Goal: Task Accomplishment & Management: Manage account settings

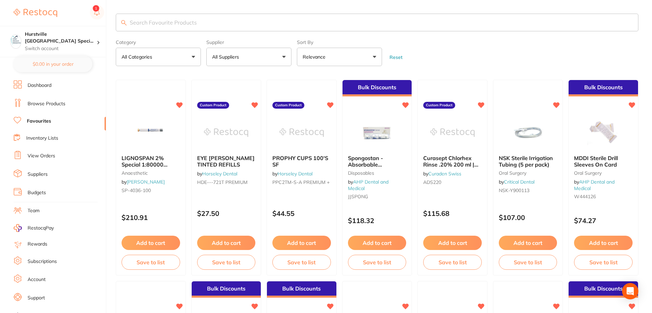
click at [50, 156] on link "View Orders" at bounding box center [42, 156] width 28 height 7
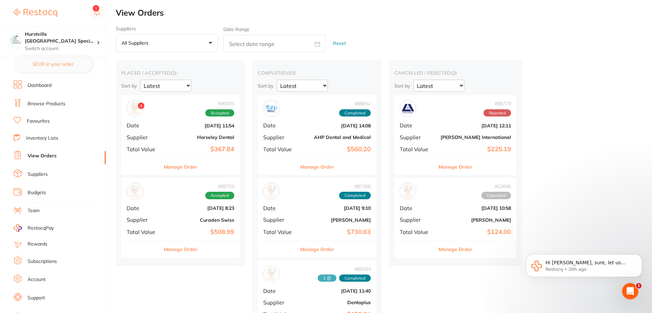
click at [188, 249] on button "Manage Order" at bounding box center [181, 249] width 34 height 16
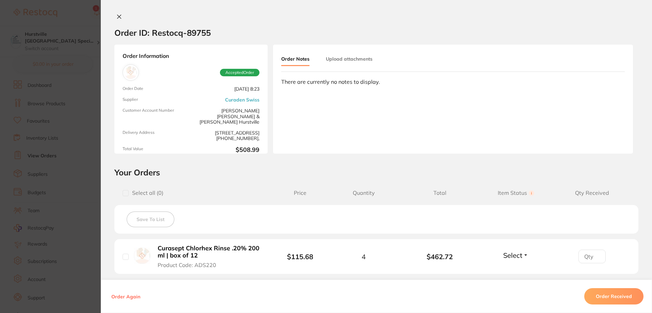
click at [124, 256] on input "checkbox" at bounding box center [126, 257] width 6 height 6
checkbox input "true"
click at [605, 299] on button "Order Received" at bounding box center [614, 296] width 59 height 16
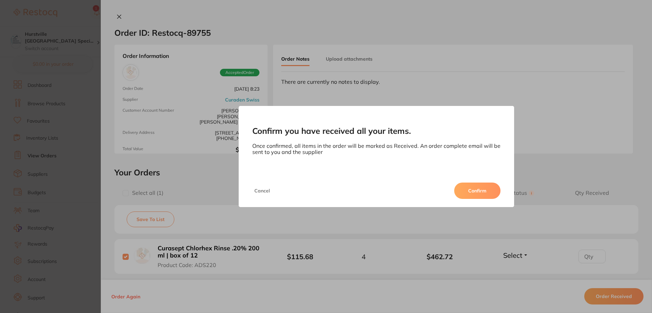
click at [476, 191] on button "Confirm" at bounding box center [477, 191] width 46 height 16
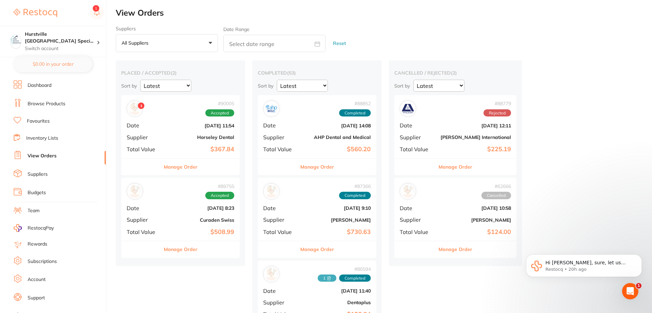
click at [192, 248] on button "Manage Order" at bounding box center [181, 249] width 34 height 16
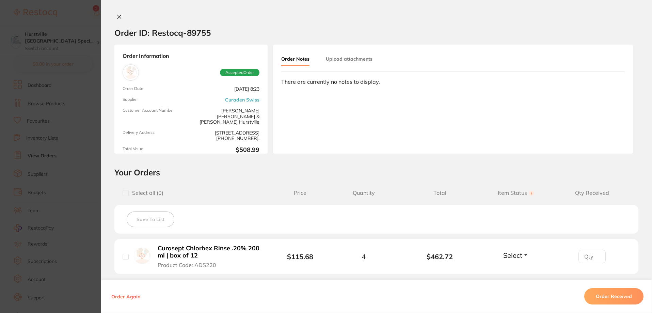
click at [124, 256] on input "checkbox" at bounding box center [126, 257] width 6 height 6
checkbox input "true"
click at [619, 292] on button "Order Received" at bounding box center [614, 296] width 59 height 16
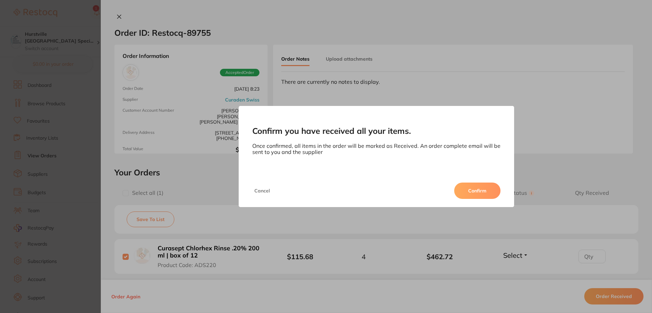
click at [479, 191] on button "Confirm" at bounding box center [477, 191] width 46 height 16
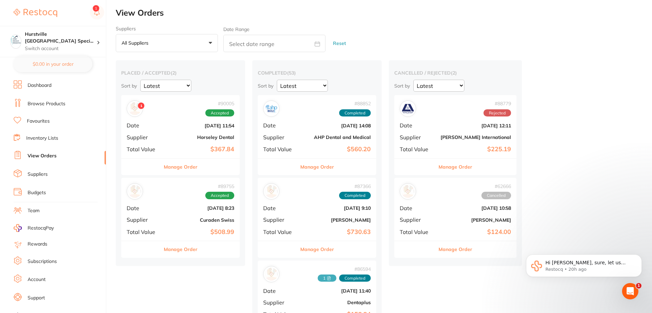
drag, startPoint x: 193, startPoint y: 252, endPoint x: 343, endPoint y: 273, distance: 151.0
click at [194, 250] on button "Manage Order" at bounding box center [181, 249] width 34 height 16
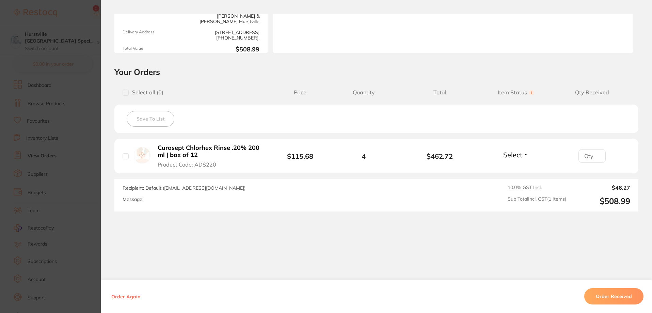
click at [123, 158] on input "checkbox" at bounding box center [126, 156] width 6 height 6
checkbox input "true"
click at [602, 161] on input "number" at bounding box center [592, 156] width 27 height 14
type input "4"
click at [609, 298] on button "Order Received" at bounding box center [614, 296] width 59 height 16
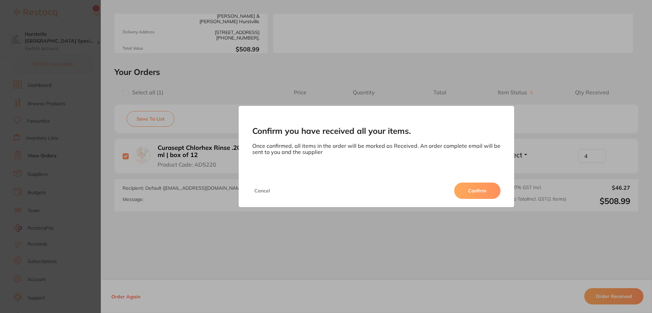
click at [484, 193] on button "Confirm" at bounding box center [477, 191] width 46 height 16
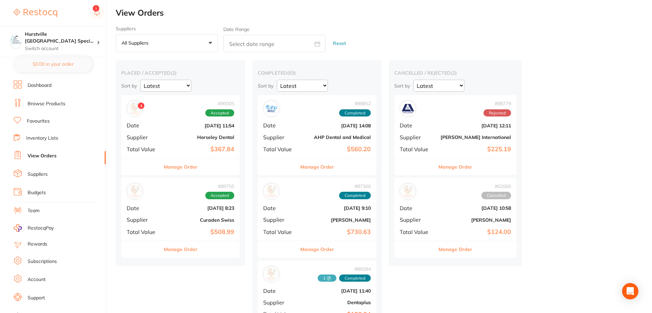
click at [182, 245] on button "Manage Order" at bounding box center [181, 249] width 34 height 16
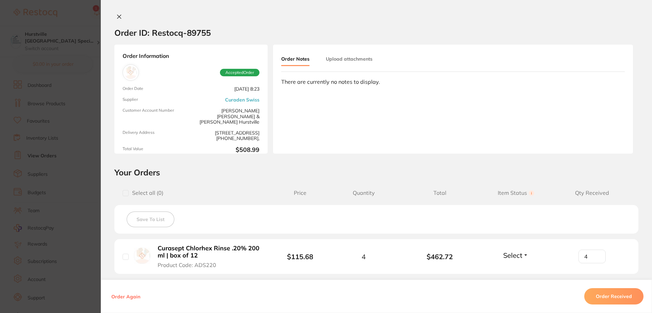
click at [244, 72] on span "Accepted Order" at bounding box center [240, 72] width 40 height 7
click at [239, 72] on span "Accepted Order" at bounding box center [240, 72] width 40 height 7
click at [611, 295] on button "Order Received" at bounding box center [614, 296] width 59 height 16
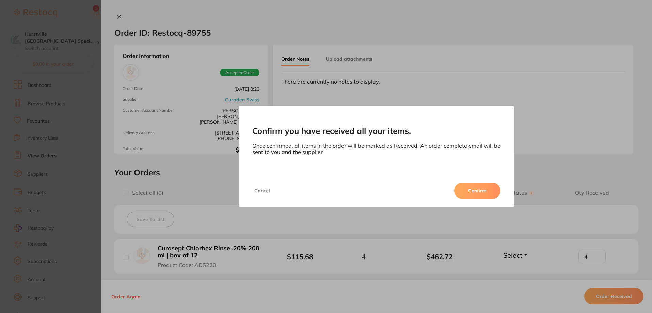
click at [470, 188] on button "Confirm" at bounding box center [477, 191] width 46 height 16
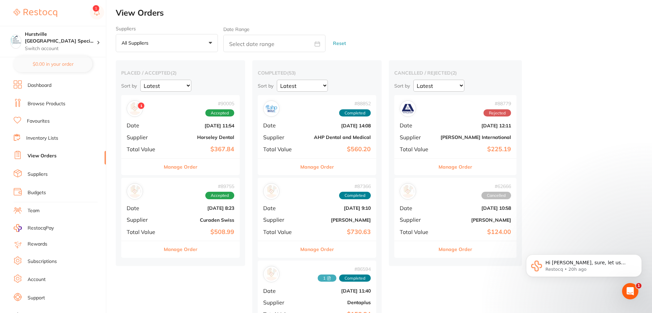
drag, startPoint x: 183, startPoint y: 242, endPoint x: 223, endPoint y: 246, distance: 40.0
click at [228, 242] on div "Manage Order" at bounding box center [180, 249] width 119 height 17
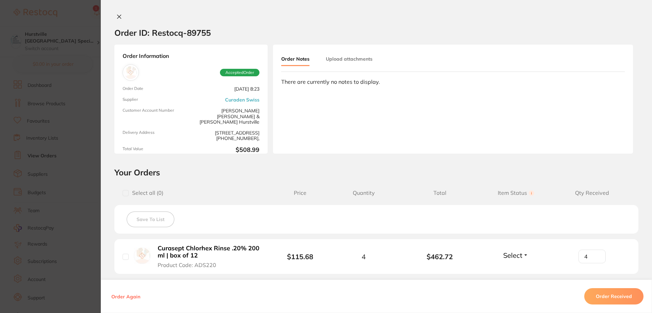
click at [123, 258] on input "checkbox" at bounding box center [126, 257] width 6 height 6
checkbox input "true"
click at [600, 295] on button "Order Received" at bounding box center [614, 296] width 59 height 16
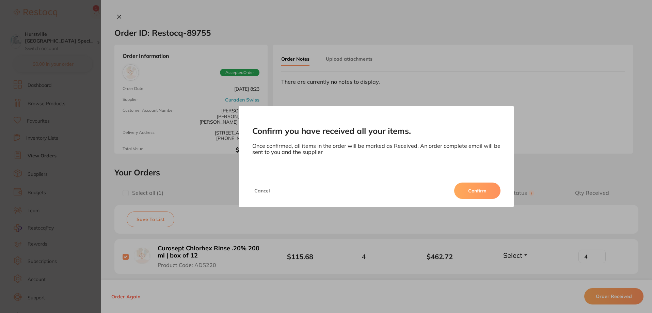
click at [468, 187] on button "Confirm" at bounding box center [477, 191] width 46 height 16
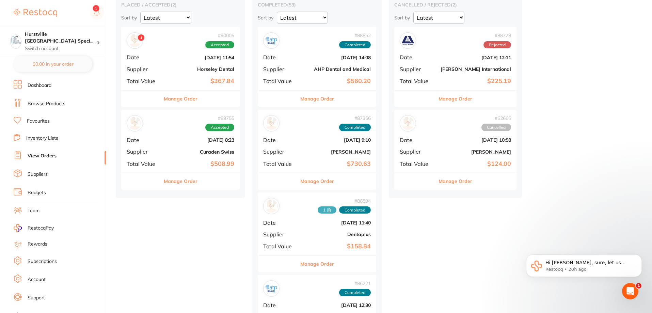
drag, startPoint x: 205, startPoint y: 126, endPoint x: 169, endPoint y: 125, distance: 36.5
click at [169, 125] on div "# 89755 Accepted" at bounding box center [181, 123] width 108 height 16
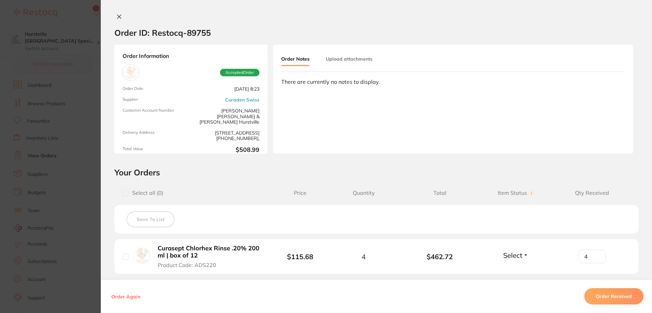
click at [123, 257] on input "checkbox" at bounding box center [126, 257] width 6 height 6
checkbox input "true"
click at [602, 295] on button "Order Received" at bounding box center [614, 296] width 59 height 16
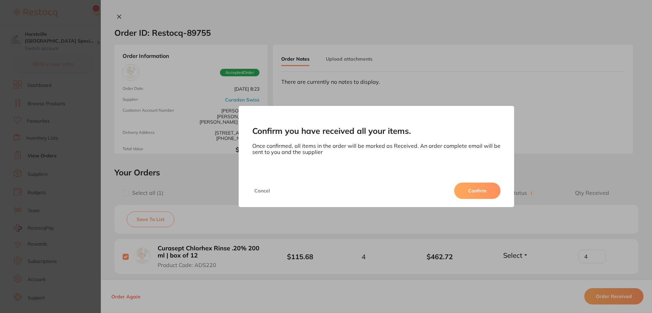
click at [479, 187] on button "Confirm" at bounding box center [477, 191] width 46 height 16
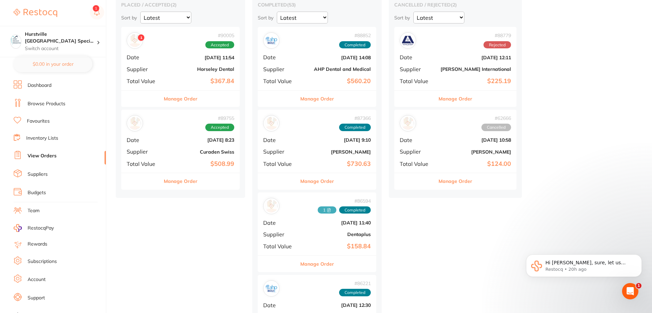
click at [631, 292] on icon "Open Intercom Messenger" at bounding box center [630, 291] width 11 height 11
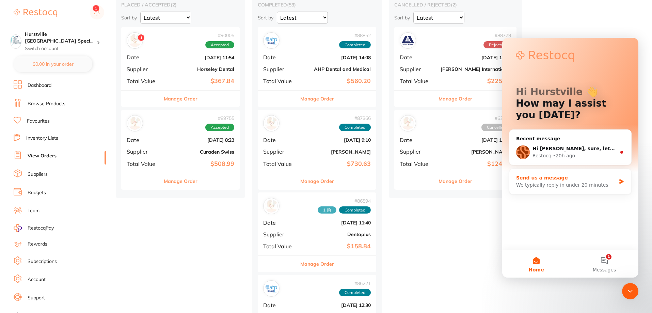
click at [557, 178] on div "Send us a message" at bounding box center [566, 177] width 100 height 7
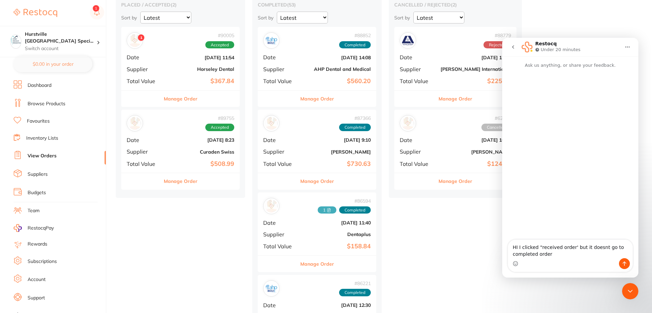
type textarea "HI I clicked "received order' but it doesnt go to completed order"
click at [629, 262] on button "Send a message…" at bounding box center [624, 263] width 11 height 11
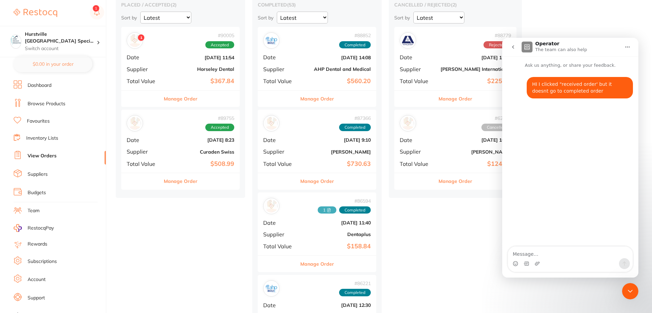
drag, startPoint x: 194, startPoint y: 179, endPoint x: 199, endPoint y: 219, distance: 41.2
click at [185, 180] on button "Manage Order" at bounding box center [181, 181] width 34 height 16
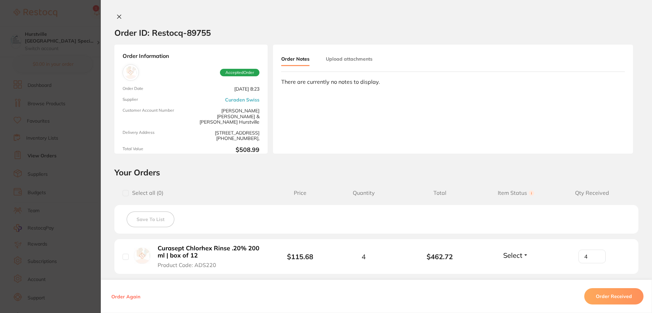
click at [123, 257] on input "checkbox" at bounding box center [126, 257] width 6 height 6
checkbox input "true"
click at [597, 296] on button "Order Received" at bounding box center [614, 296] width 59 height 16
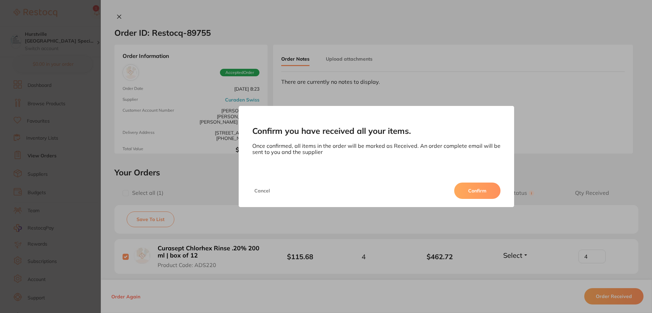
click at [482, 188] on button "Confirm" at bounding box center [477, 191] width 46 height 16
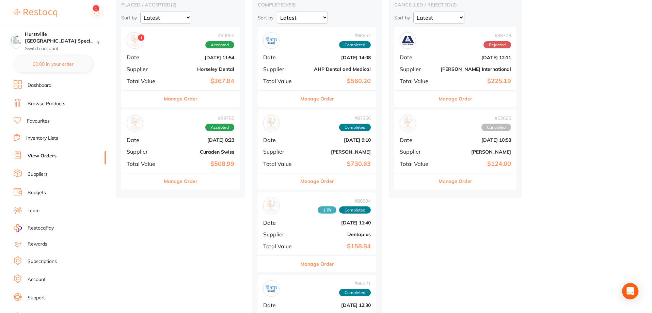
click at [183, 177] on button "Manage Order" at bounding box center [181, 181] width 34 height 16
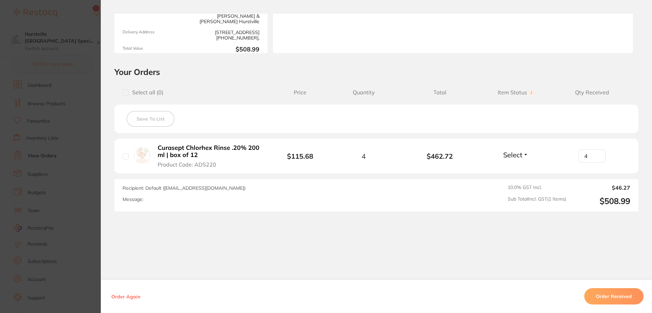
click at [124, 156] on input "checkbox" at bounding box center [126, 156] width 6 height 6
checkbox input "true"
click at [511, 153] on span "Select" at bounding box center [513, 155] width 19 height 9
click at [520, 171] on span "Received" at bounding box center [516, 169] width 17 height 5
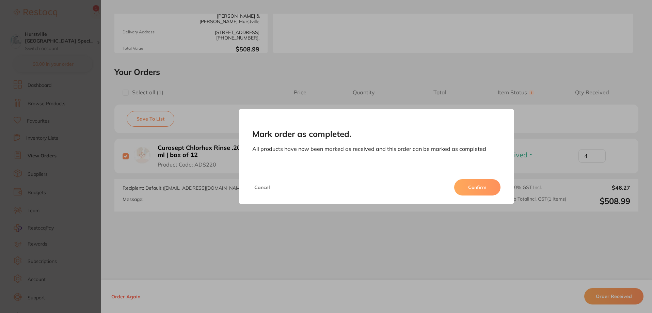
click at [479, 191] on button "Confirm" at bounding box center [477, 187] width 46 height 16
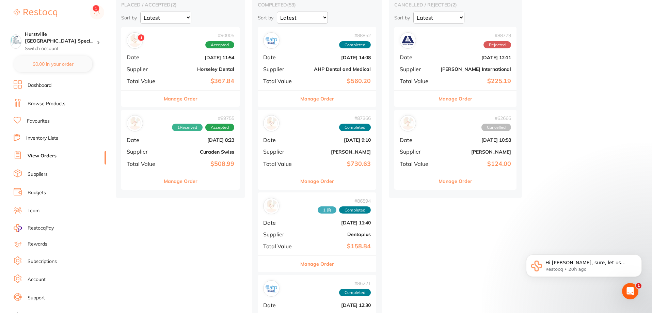
click at [632, 288] on icon "Open Intercom Messenger" at bounding box center [630, 291] width 11 height 11
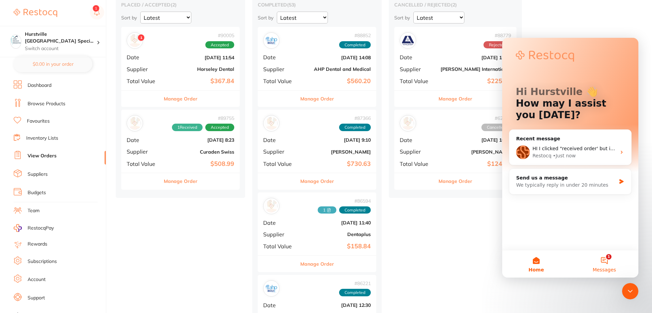
click at [605, 257] on button "1 Messages" at bounding box center [605, 263] width 68 height 27
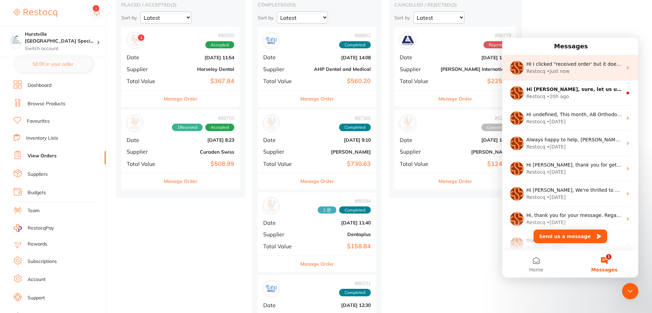
click at [583, 71] on div "Restocq • Just now" at bounding box center [575, 71] width 96 height 7
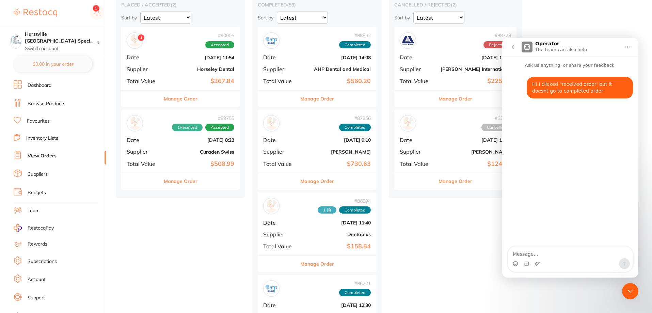
click at [184, 182] on button "Manage Order" at bounding box center [181, 181] width 34 height 16
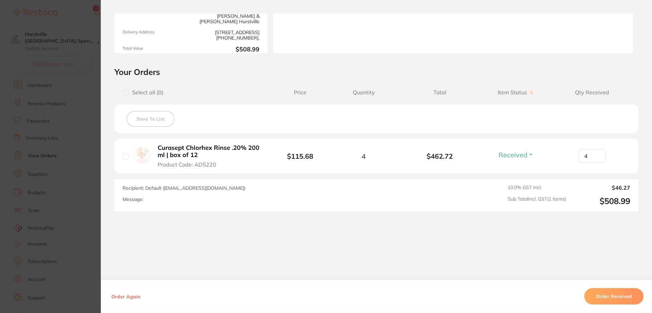
click at [123, 155] on input "checkbox" at bounding box center [126, 156] width 6 height 6
checkbox input "true"
click at [613, 298] on button "Order Received" at bounding box center [614, 296] width 59 height 16
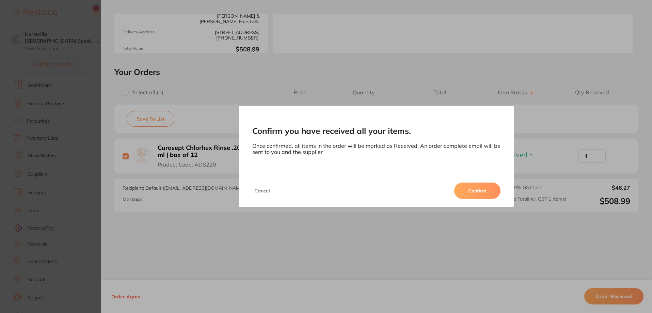
click at [487, 188] on button "Confirm" at bounding box center [477, 191] width 46 height 16
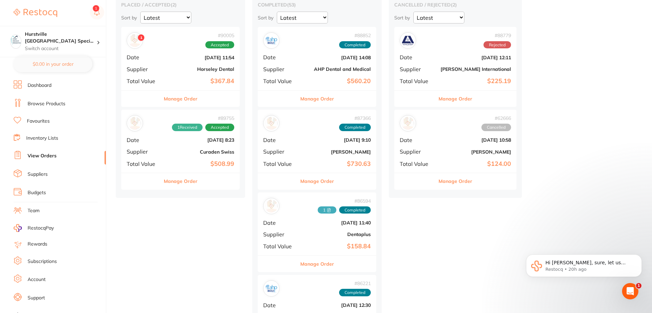
drag, startPoint x: 174, startPoint y: 154, endPoint x: 162, endPoint y: 140, distance: 17.9
click at [162, 140] on div "# 89755 1 Received Accepted Date [DATE] 8:23 Supplier Curaden Swiss Total Value…" at bounding box center [180, 141] width 119 height 63
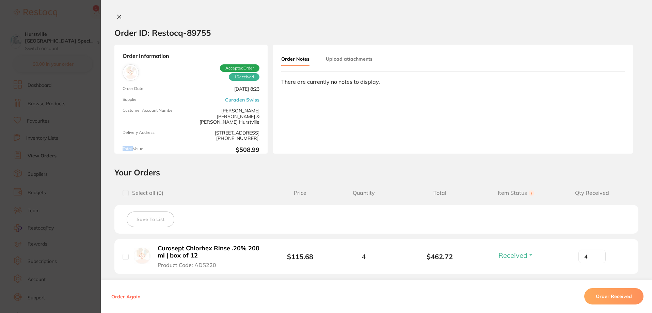
click at [162, 140] on div "Order Information 1 Received Accepted Order Order Date [DATE] 8:23 Supplier Cur…" at bounding box center [190, 99] width 153 height 109
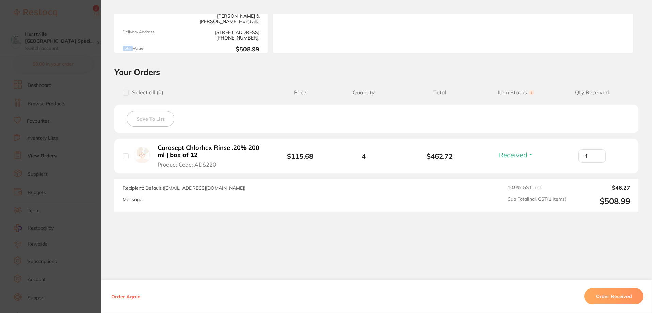
scroll to position [170, 0]
click at [633, 295] on button "Order Received" at bounding box center [614, 296] width 59 height 16
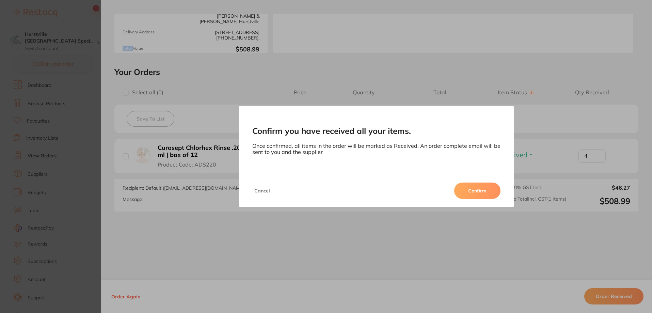
click at [478, 188] on button "Confirm" at bounding box center [477, 191] width 46 height 16
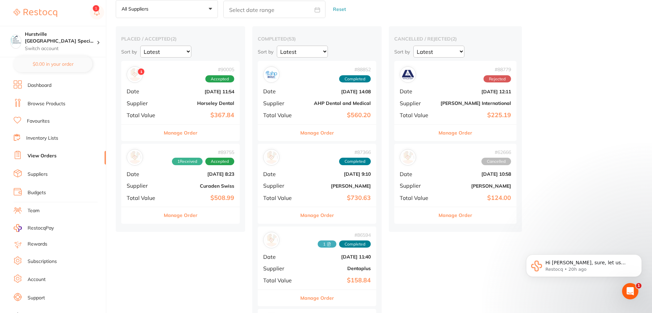
click at [140, 74] on span "1" at bounding box center [141, 71] width 6 height 6
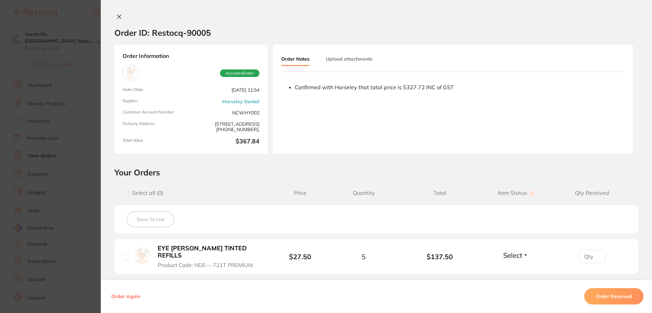
click at [448, 21] on section "Order ID: Restocq- 90005" at bounding box center [377, 33] width 552 height 24
click at [492, 147] on ul "Confirmed with Horseley that total price is $327.72 INC of GST" at bounding box center [453, 115] width 344 height 63
click at [118, 16] on icon at bounding box center [120, 17] width 4 height 4
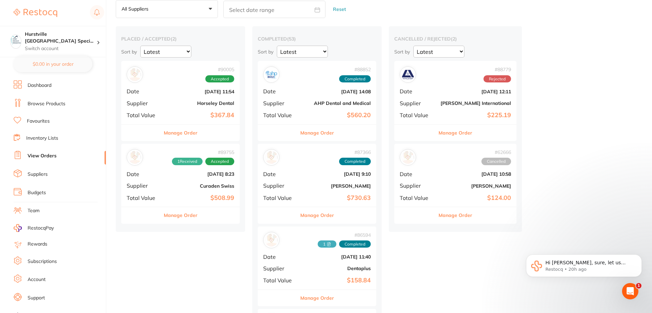
click at [635, 285] on div "Open Intercom Messenger" at bounding box center [630, 291] width 22 height 22
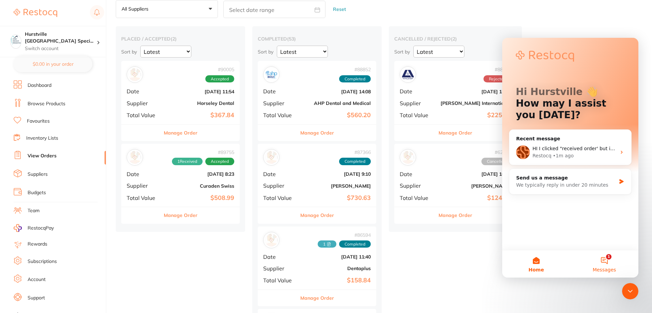
click at [598, 259] on button "1 Messages" at bounding box center [605, 263] width 68 height 27
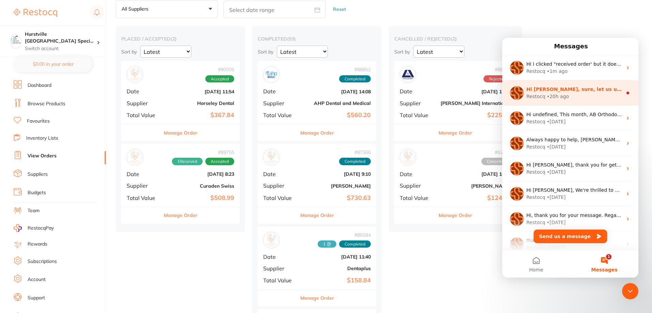
click at [600, 95] on div "Restocq • 20h ago" at bounding box center [575, 96] width 96 height 7
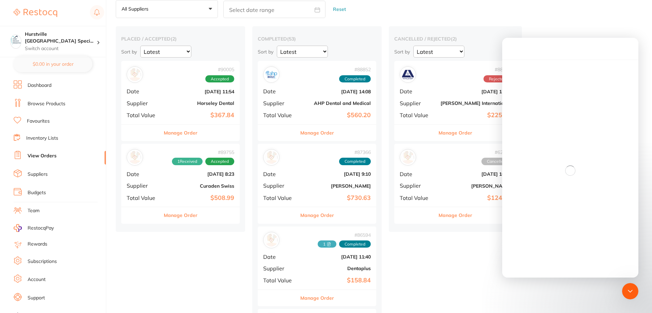
scroll to position [1, 0]
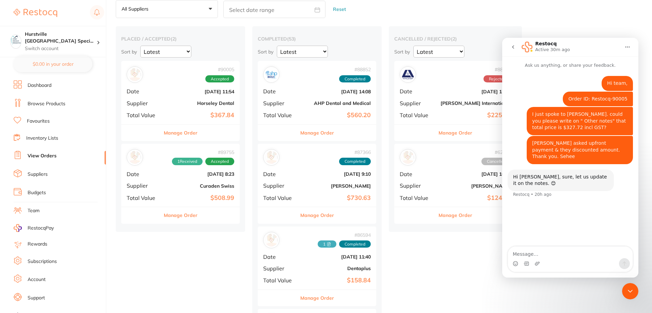
click at [600, 14] on div "Suppliers All suppliers +0 All suppliers AB Orthodontics [PERSON_NAME] AHP Dent…" at bounding box center [384, 5] width 537 height 27
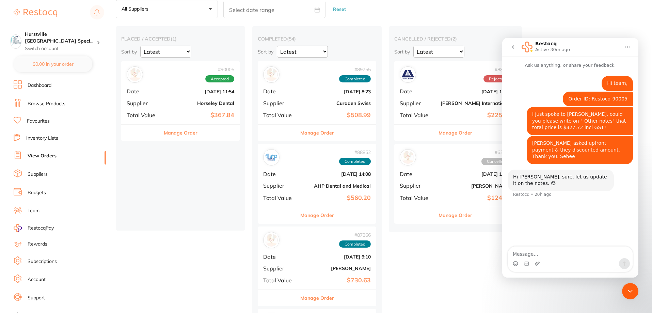
click at [488, 12] on div "Suppliers All suppliers +0 All suppliers AB Orthodontics [PERSON_NAME] AHP Dent…" at bounding box center [384, 5] width 537 height 27
click at [629, 293] on icon "Close Intercom Messenger" at bounding box center [631, 291] width 8 height 8
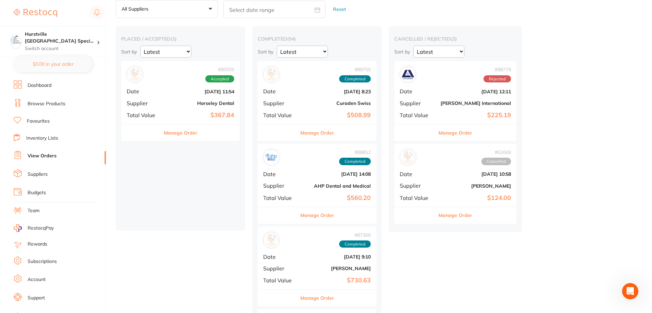
scroll to position [0, 0]
